Goal: Transaction & Acquisition: Subscribe to service/newsletter

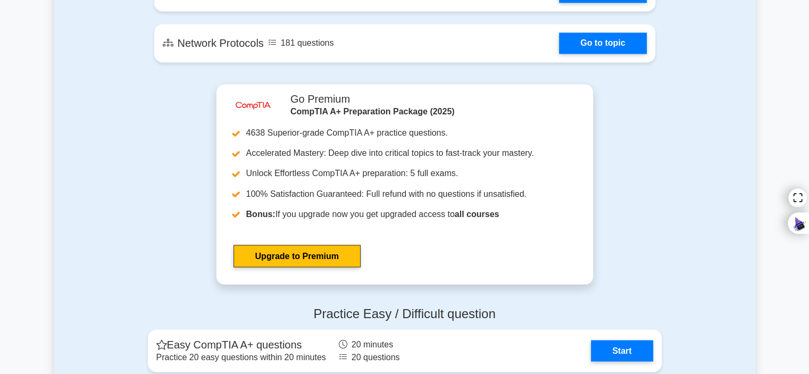
scroll to position [1840, 0]
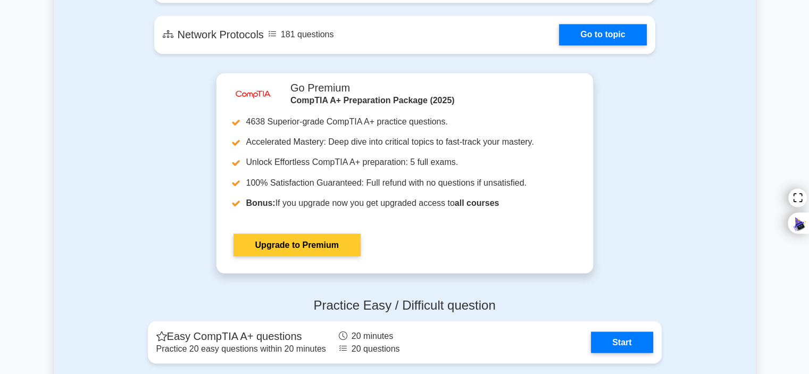
click at [304, 247] on link "Upgrade to Premium" at bounding box center [296, 244] width 127 height 22
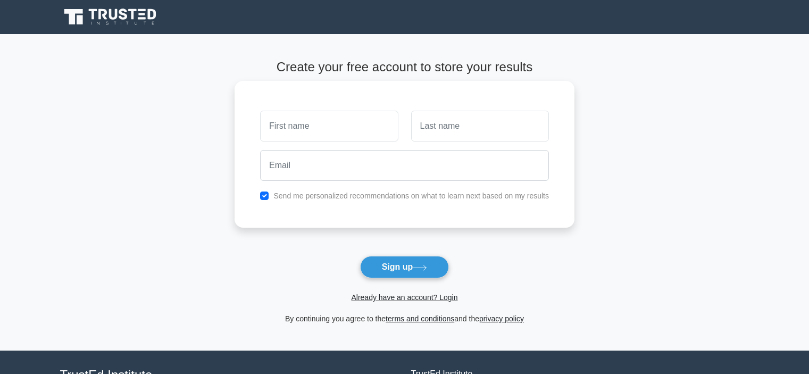
click at [322, 130] on input "text" at bounding box center [329, 126] width 138 height 31
type input "[PERSON_NAME]"
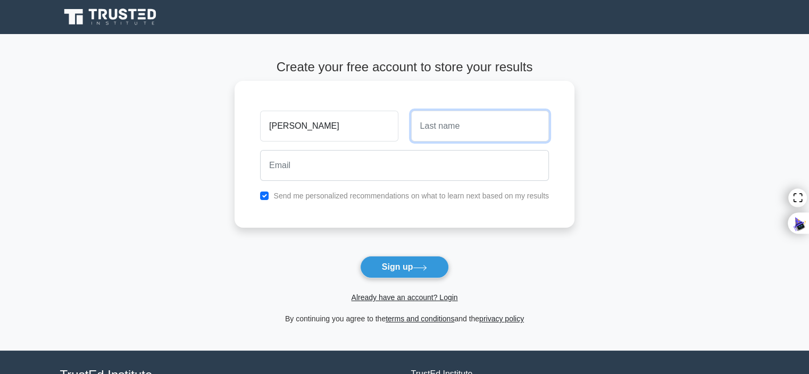
click at [419, 134] on input "text" at bounding box center [480, 126] width 138 height 31
type input "[PERSON_NAME]"
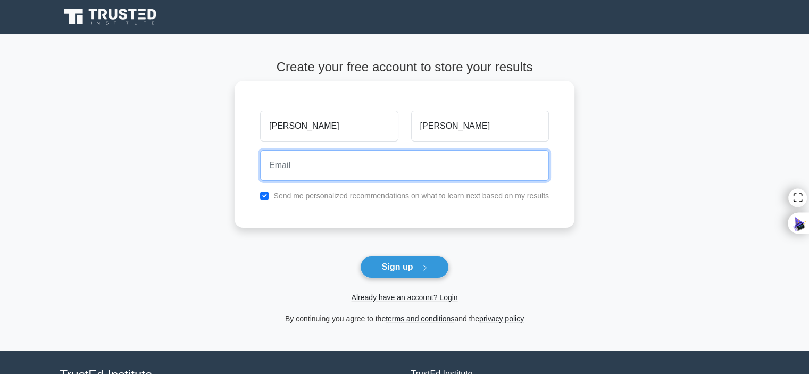
click at [355, 174] on input "email" at bounding box center [404, 165] width 289 height 31
type input "[EMAIL_ADDRESS][DOMAIN_NAME]"
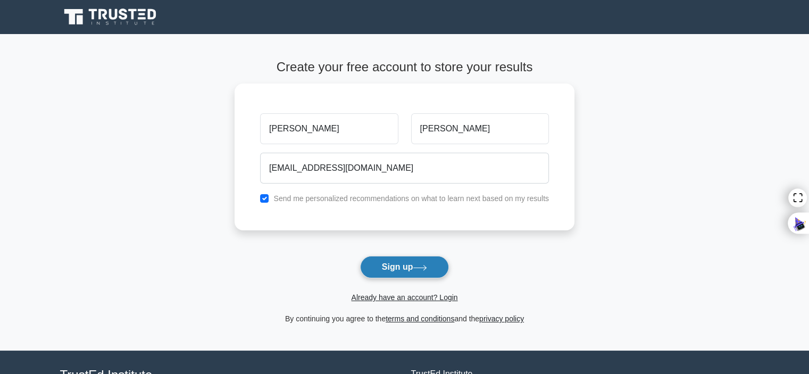
click at [413, 260] on button "Sign up" at bounding box center [404, 267] width 89 height 22
click at [97, 12] on icon at bounding box center [111, 17] width 102 height 20
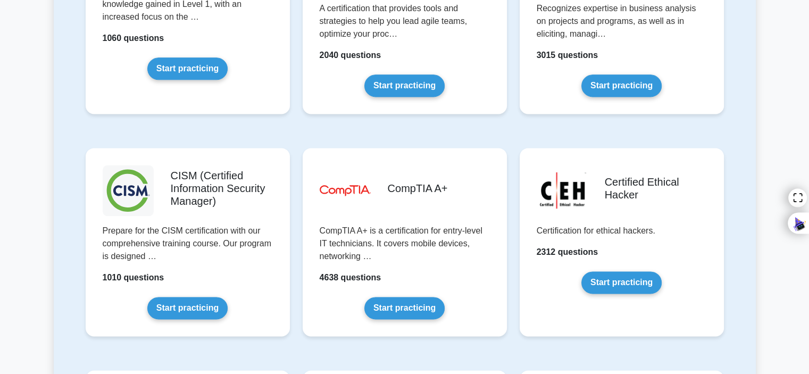
scroll to position [1442, 0]
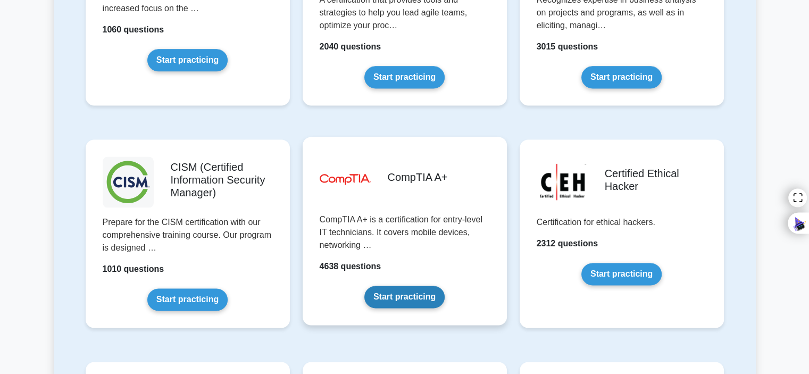
click at [372, 286] on link "Start practicing" at bounding box center [404, 297] width 80 height 22
